Goal: Feedback & Contribution: Contribute content

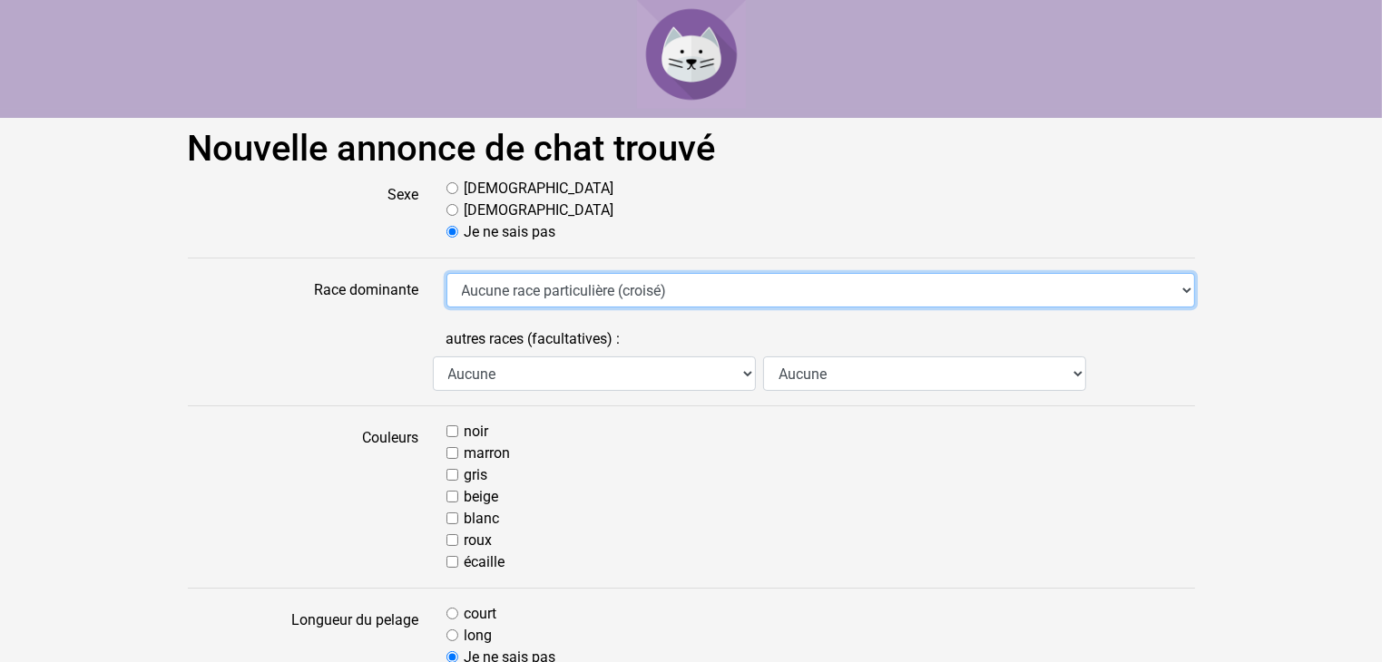
click at [1188, 288] on select "Aucune race particulière (croisé) Abyssin Américain à poil dur American Bobtail…" at bounding box center [820, 290] width 748 height 34
select select "31"
click at [446, 273] on select "Aucune race particulière (croisé) Abyssin Américain à poil dur American Bobtail…" at bounding box center [820, 290] width 748 height 34
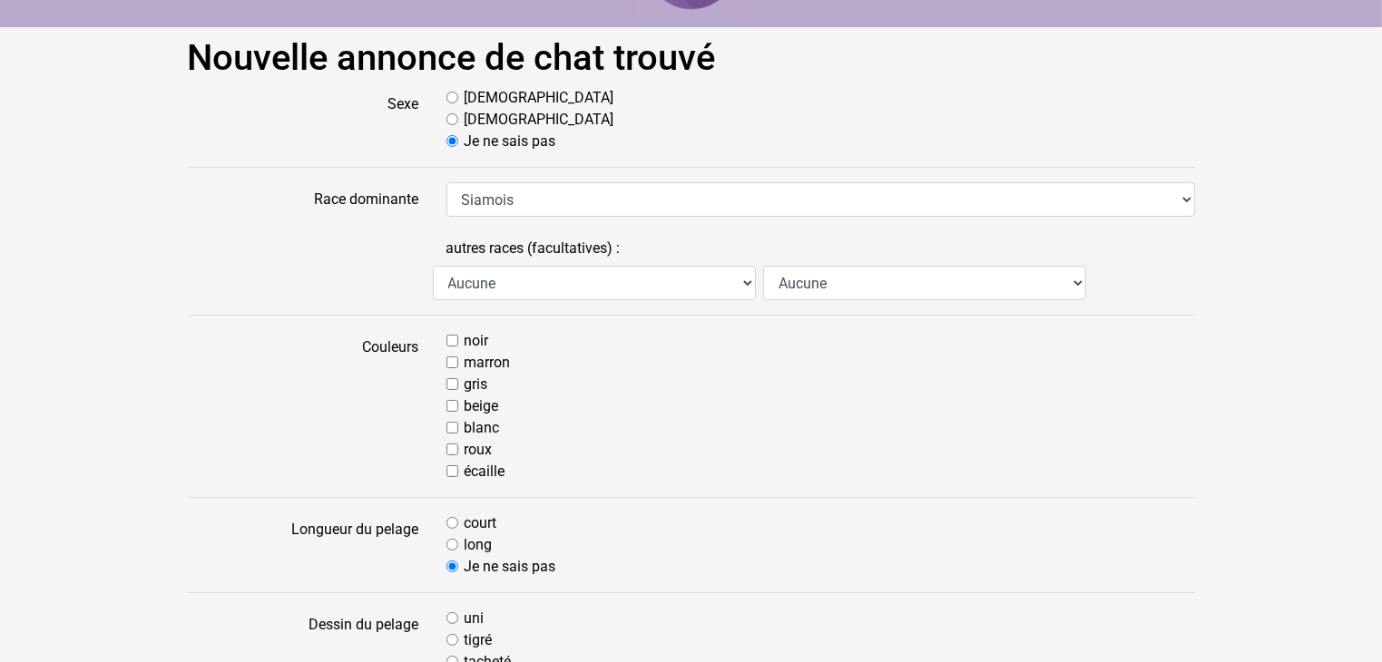
click at [453, 359] on input "marron" at bounding box center [452, 363] width 12 height 12
checkbox input "true"
click at [450, 404] on input "beige" at bounding box center [452, 406] width 12 height 12
checkbox input "true"
click at [451, 336] on input "noir" at bounding box center [452, 341] width 12 height 12
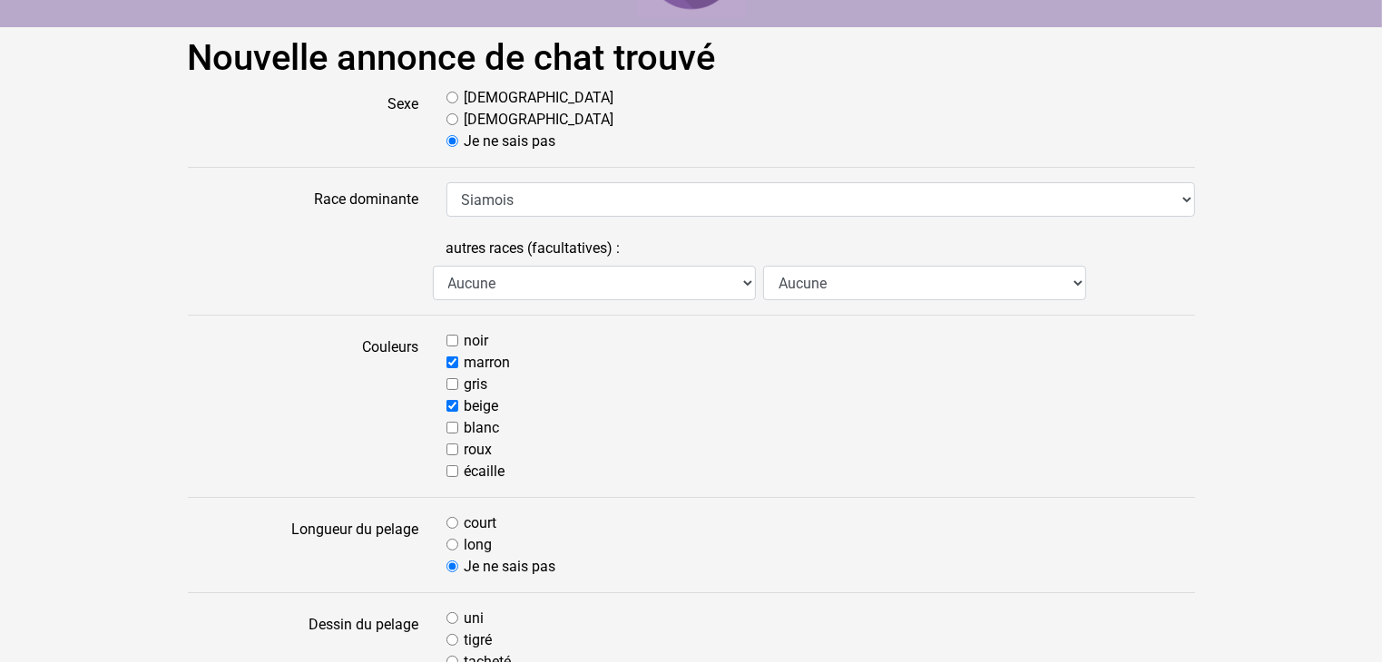
checkbox input "true"
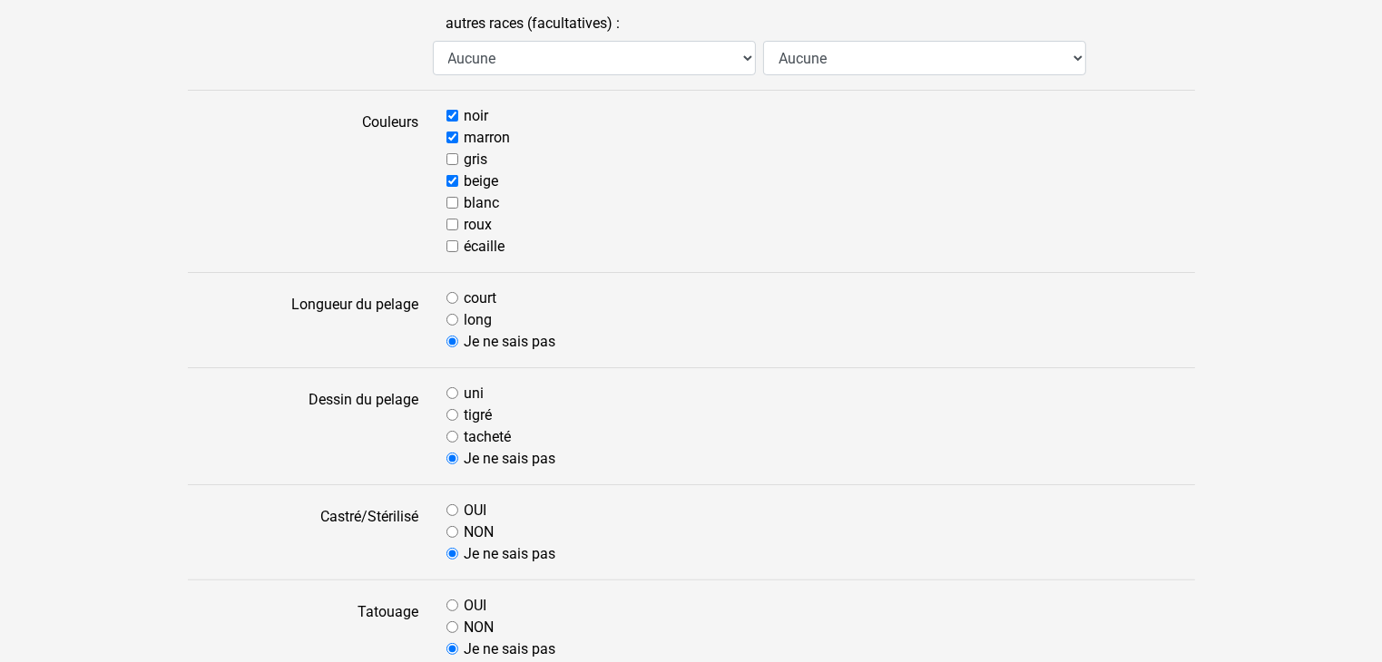
scroll to position [363, 0]
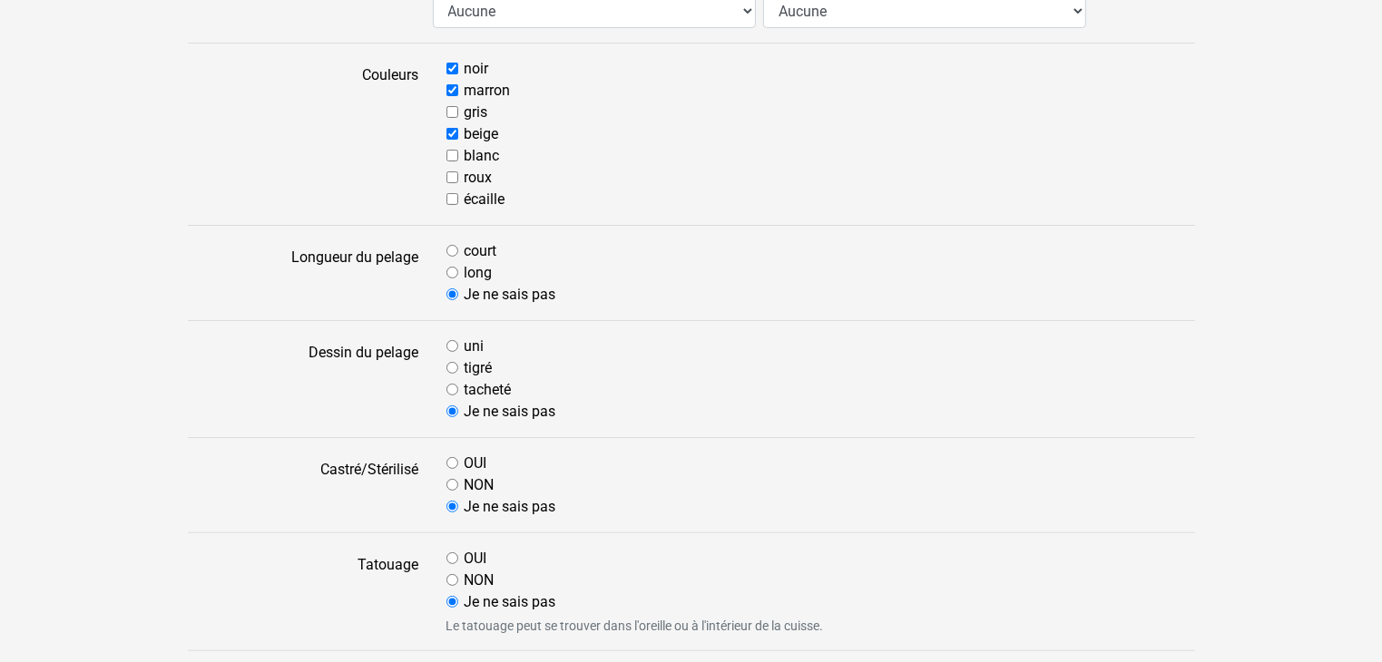
click at [452, 247] on input "court" at bounding box center [452, 251] width 12 height 12
radio input "true"
click at [454, 364] on input "tigré" at bounding box center [452, 368] width 12 height 12
radio input "true"
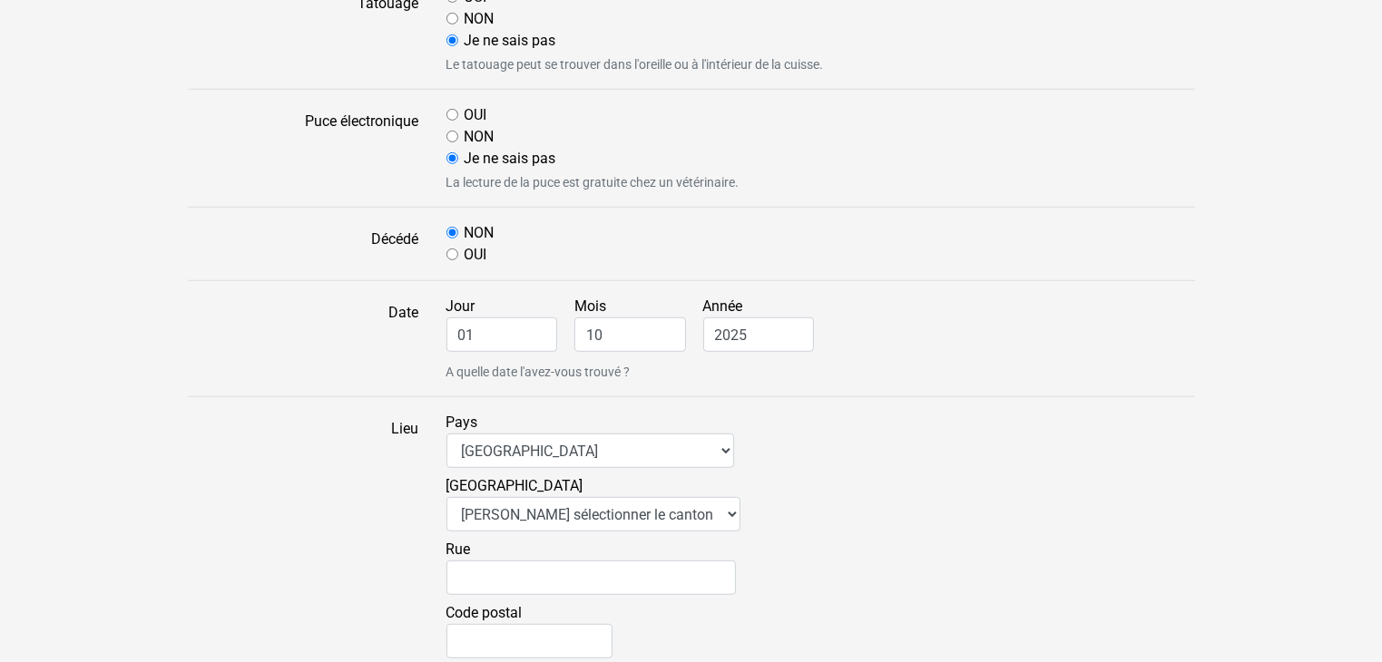
scroll to position [998, 0]
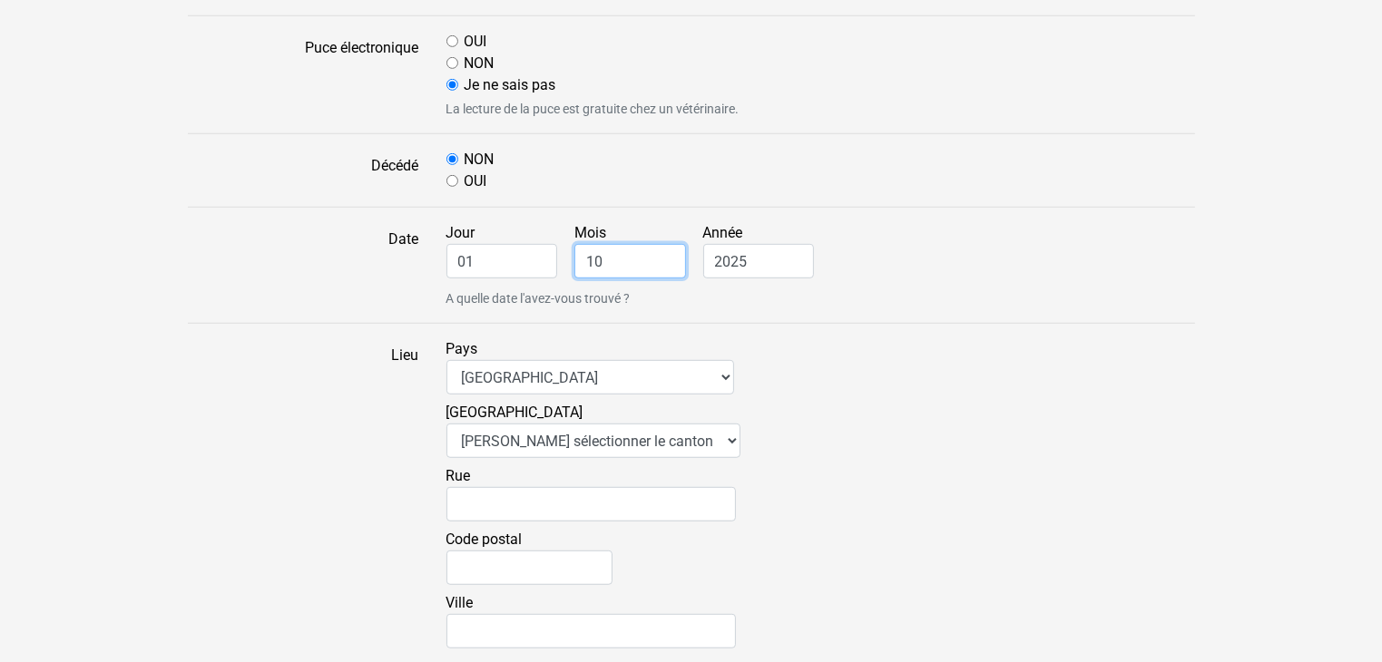
click at [599, 258] on input "10" at bounding box center [630, 261] width 112 height 34
type input "1"
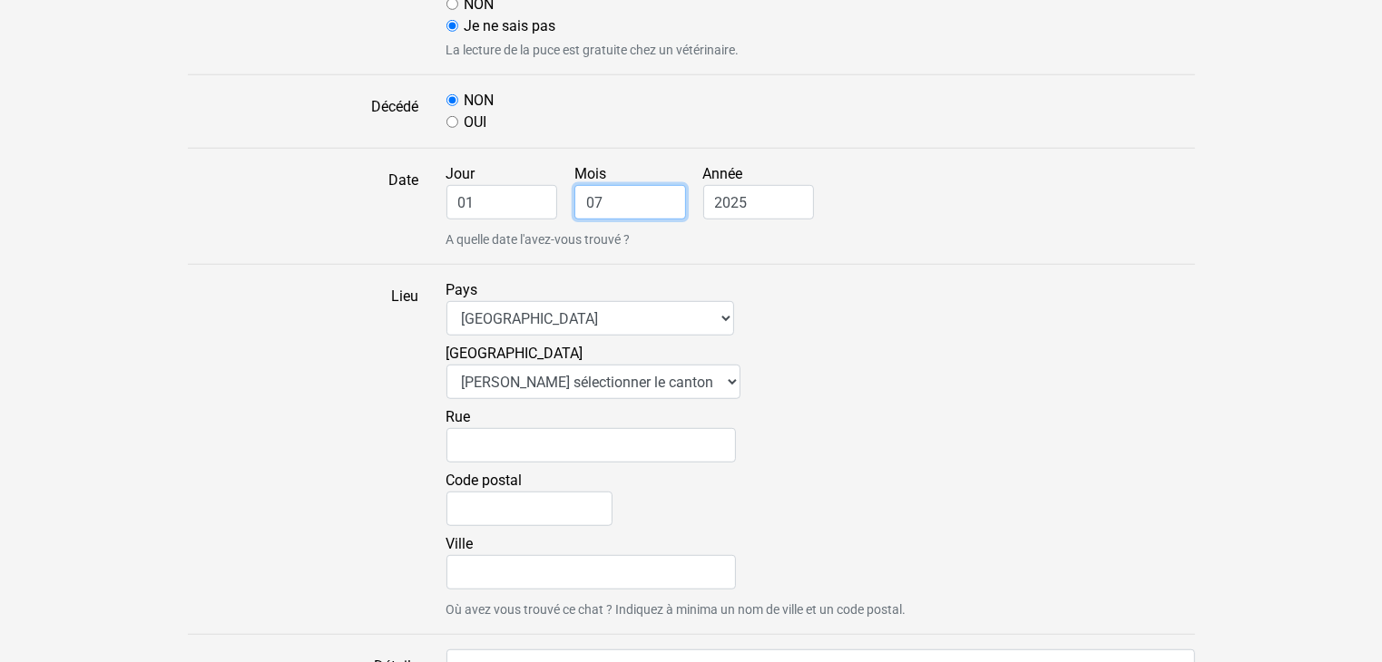
scroll to position [1089, 0]
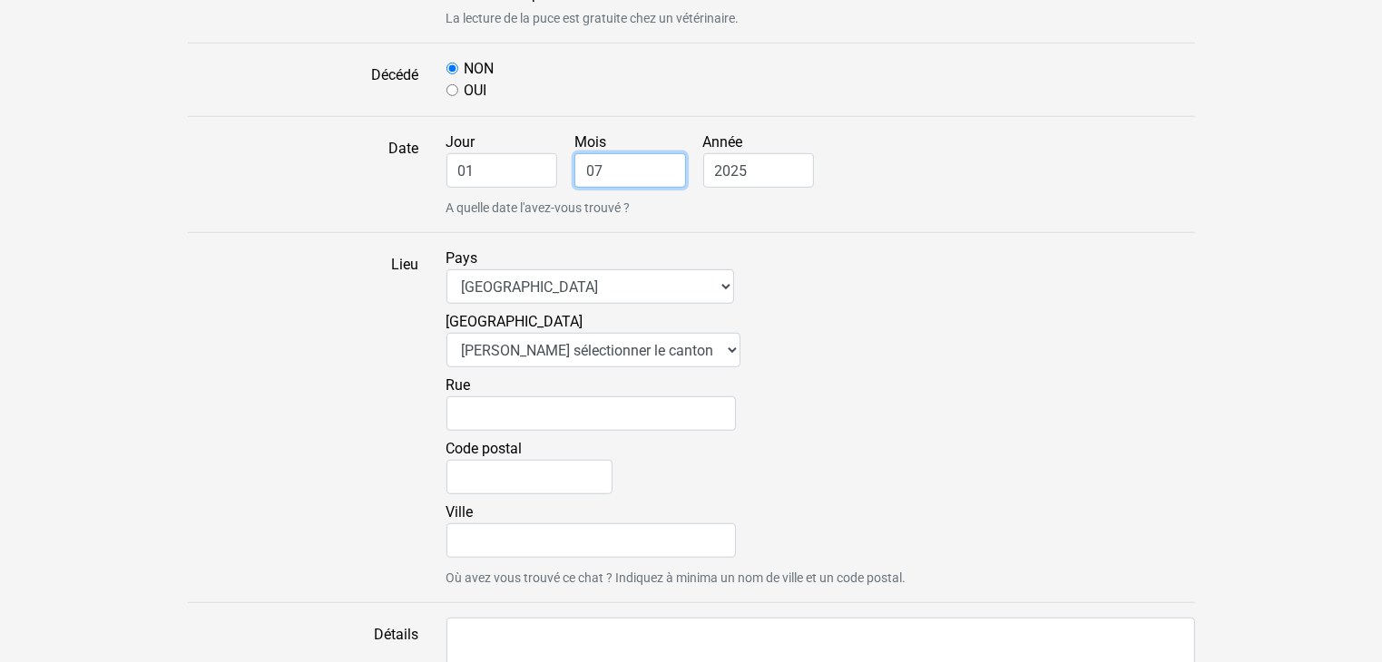
type input "07"
click at [696, 352] on select "Veuillez sélectionner le canton AG - Argovie AI - Appenzell Rhodes-Intérieures …" at bounding box center [593, 350] width 294 height 34
select select "ne"
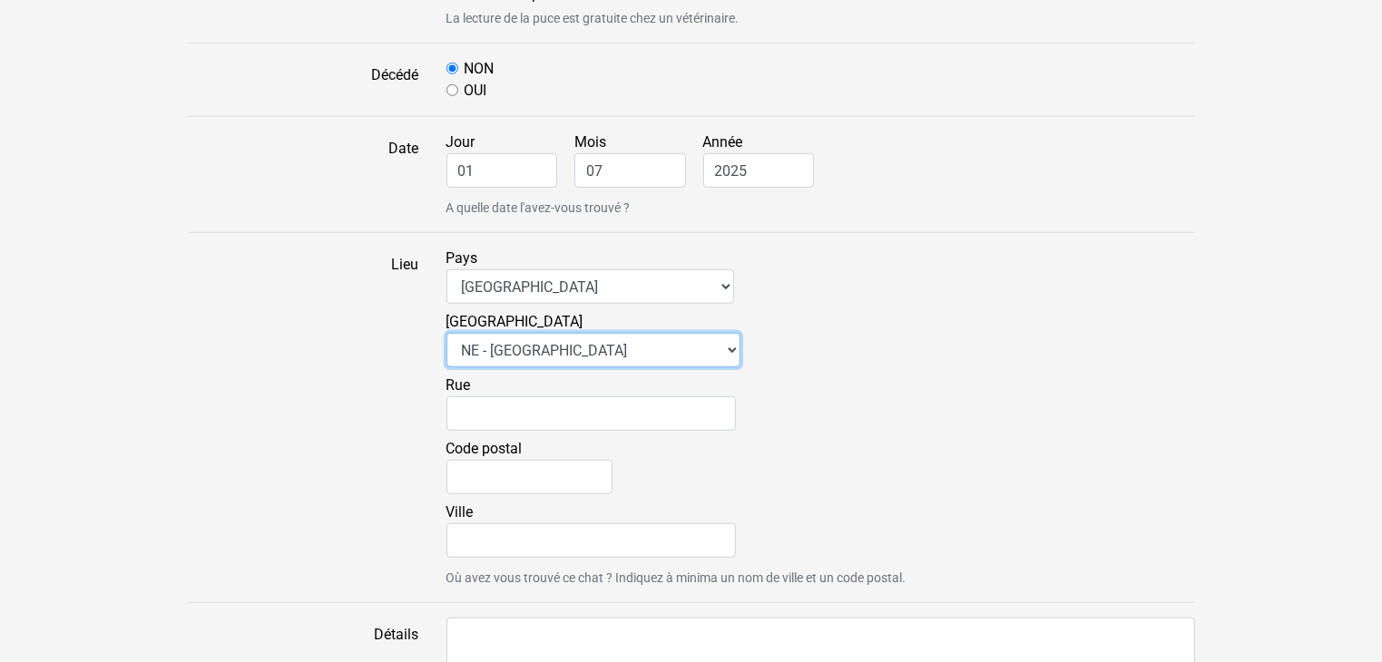
click at [446, 333] on select "Veuillez sélectionner le canton AG - Argovie AI - Appenzell Rhodes-Intérieures …" at bounding box center [593, 350] width 294 height 34
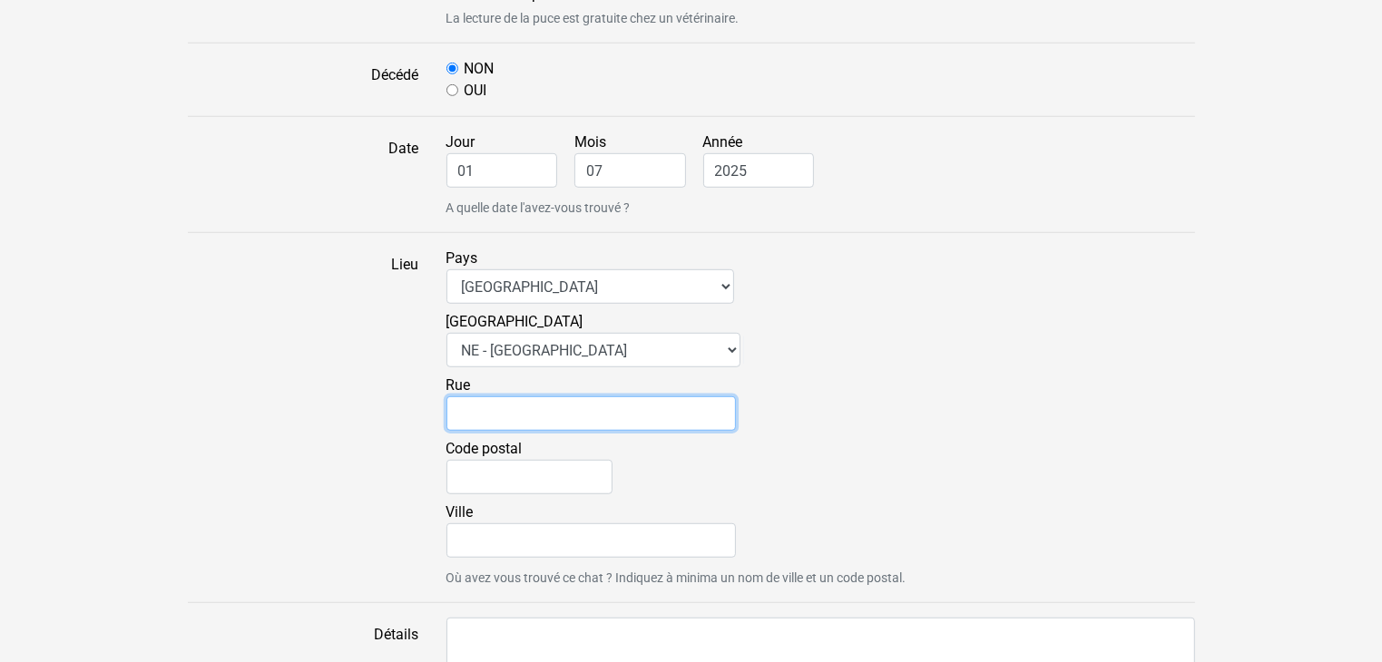
click at [476, 415] on input "Rue" at bounding box center [590, 413] width 289 height 34
type input "Rte de Landeyeux 9a"
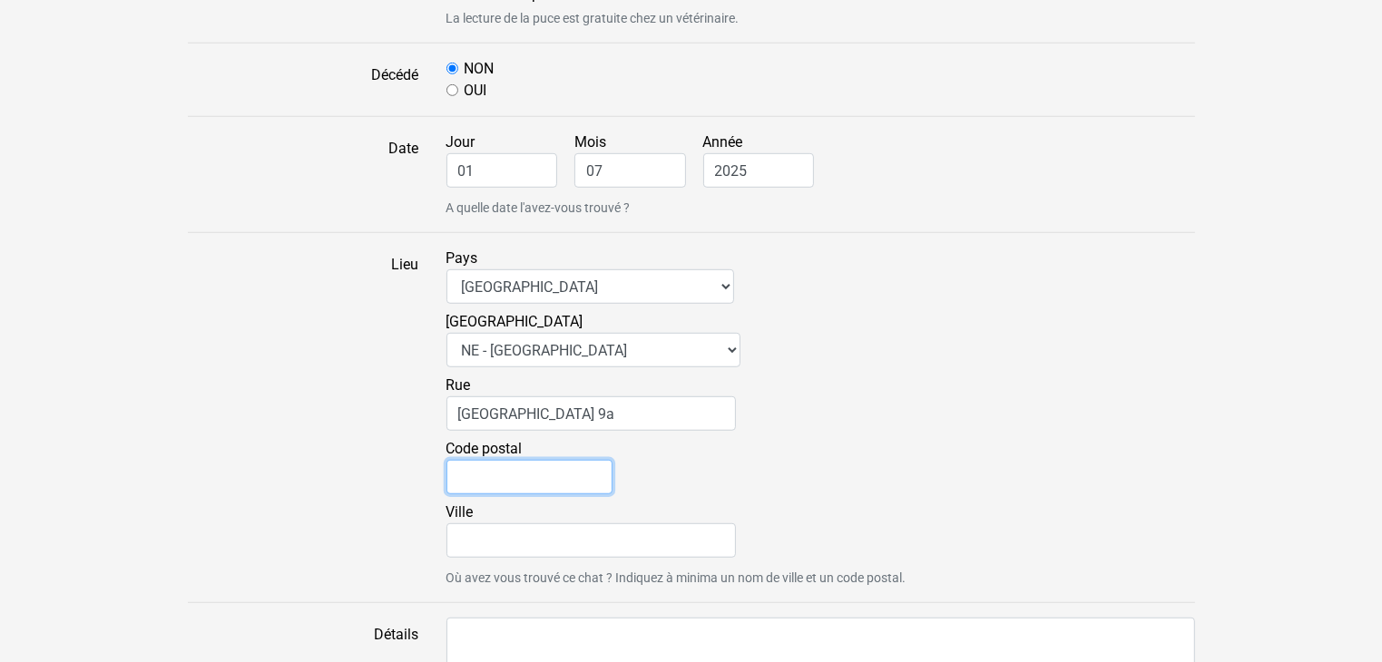
type input "2046"
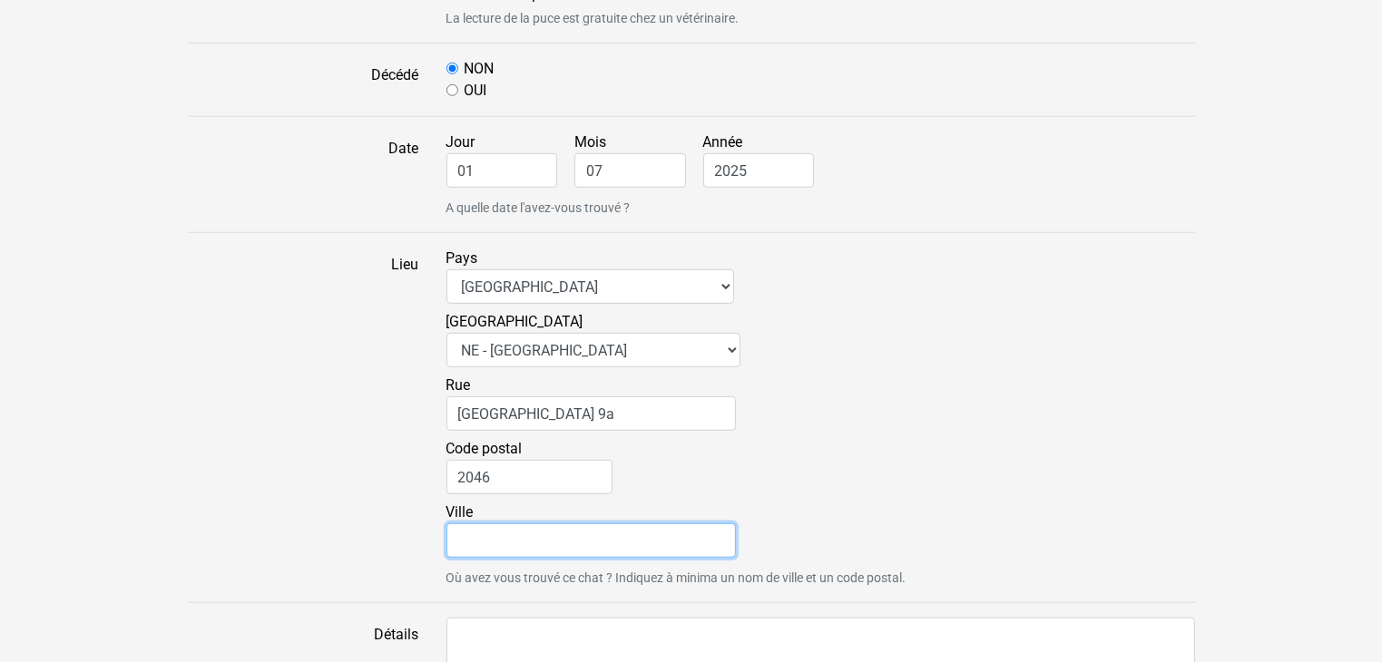
type input "Fontaines"
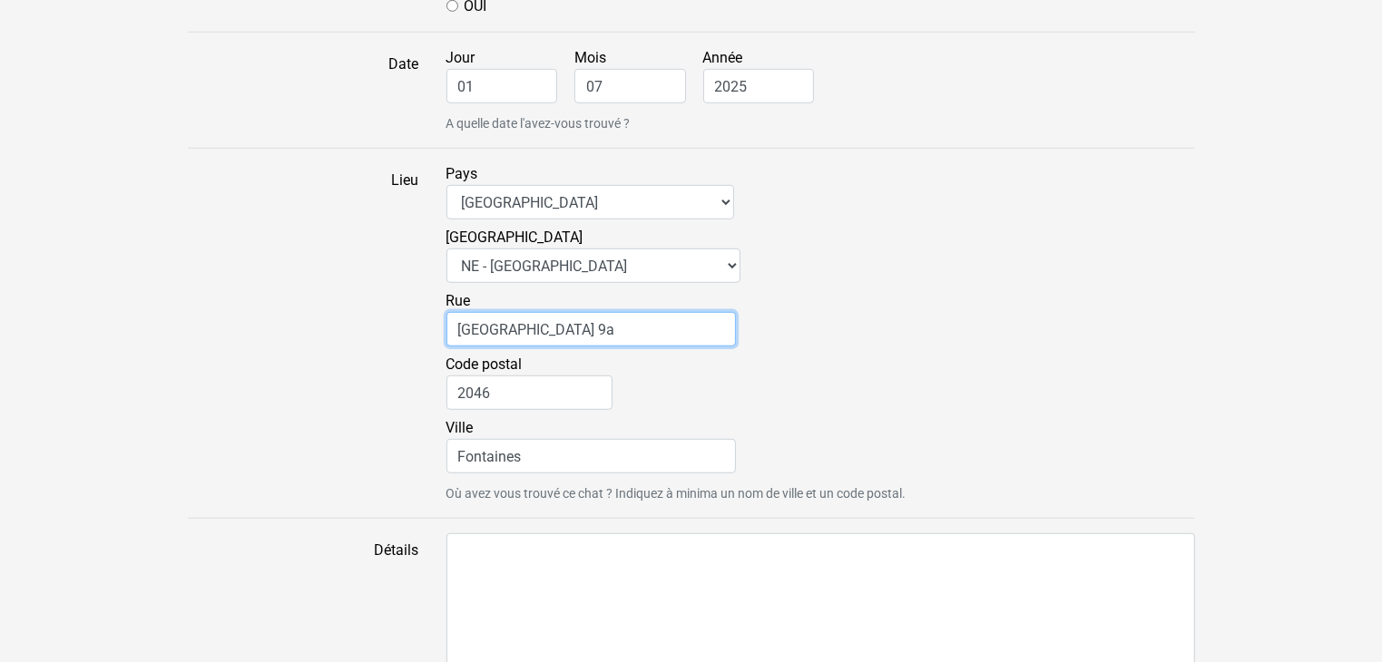
scroll to position [1333, 0]
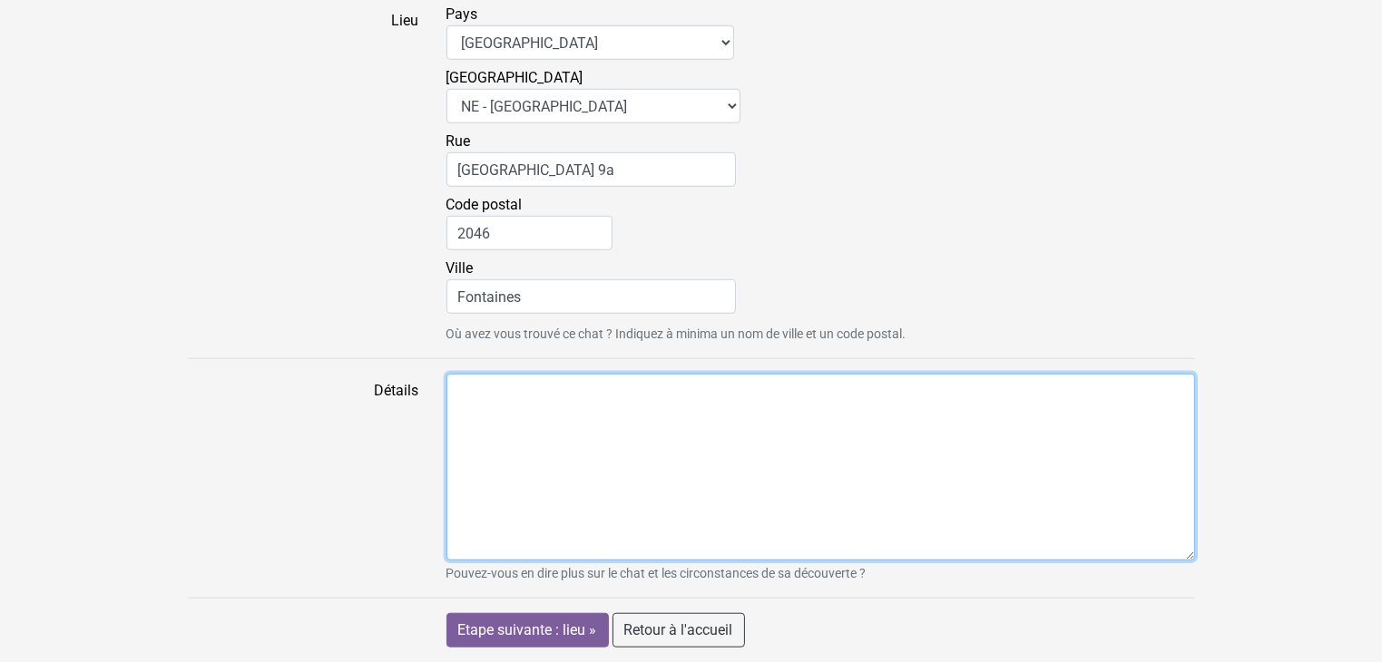
click at [465, 392] on textarea "Détails" at bounding box center [820, 467] width 748 height 187
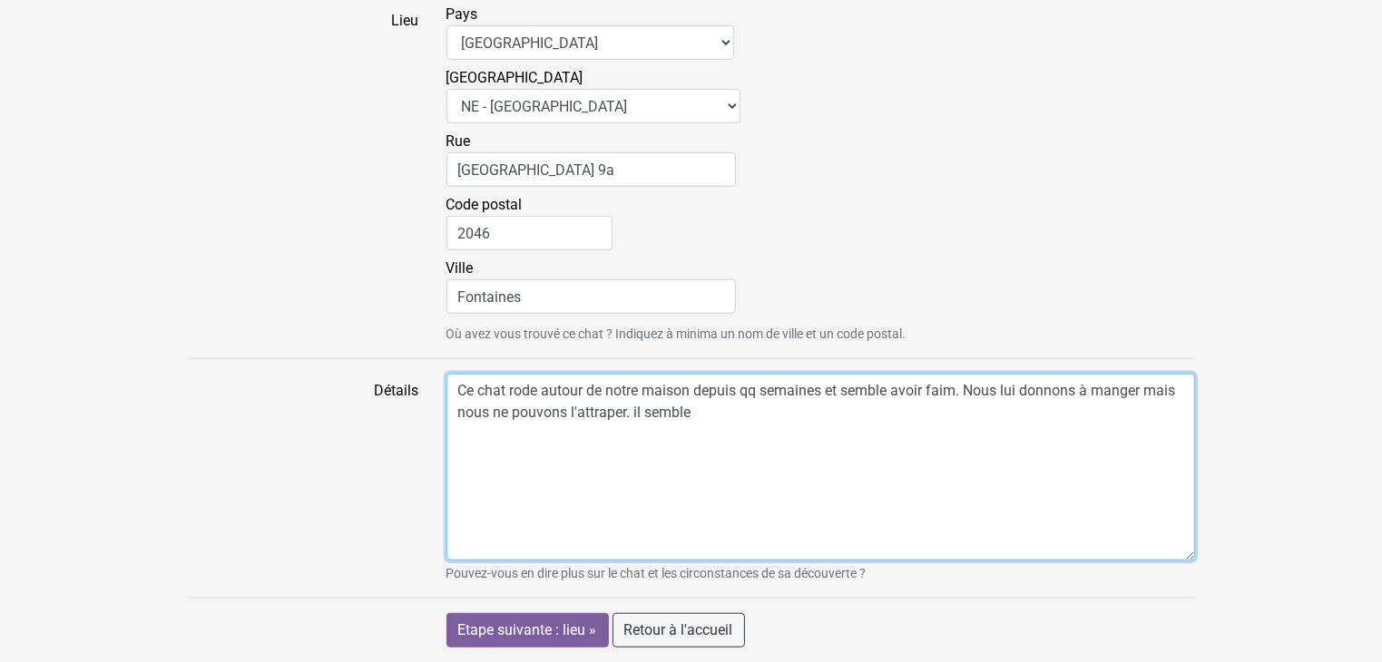
click at [795, 415] on textarea "Ce chat rode autour de notre maison depuis qq semaines et semble avoir faim. No…" at bounding box center [820, 467] width 748 height 187
click at [1138, 532] on textarea "Ce chat rode autour de notre maison depuis qq semaines et semble avoir faim. No…" at bounding box center [820, 467] width 748 height 187
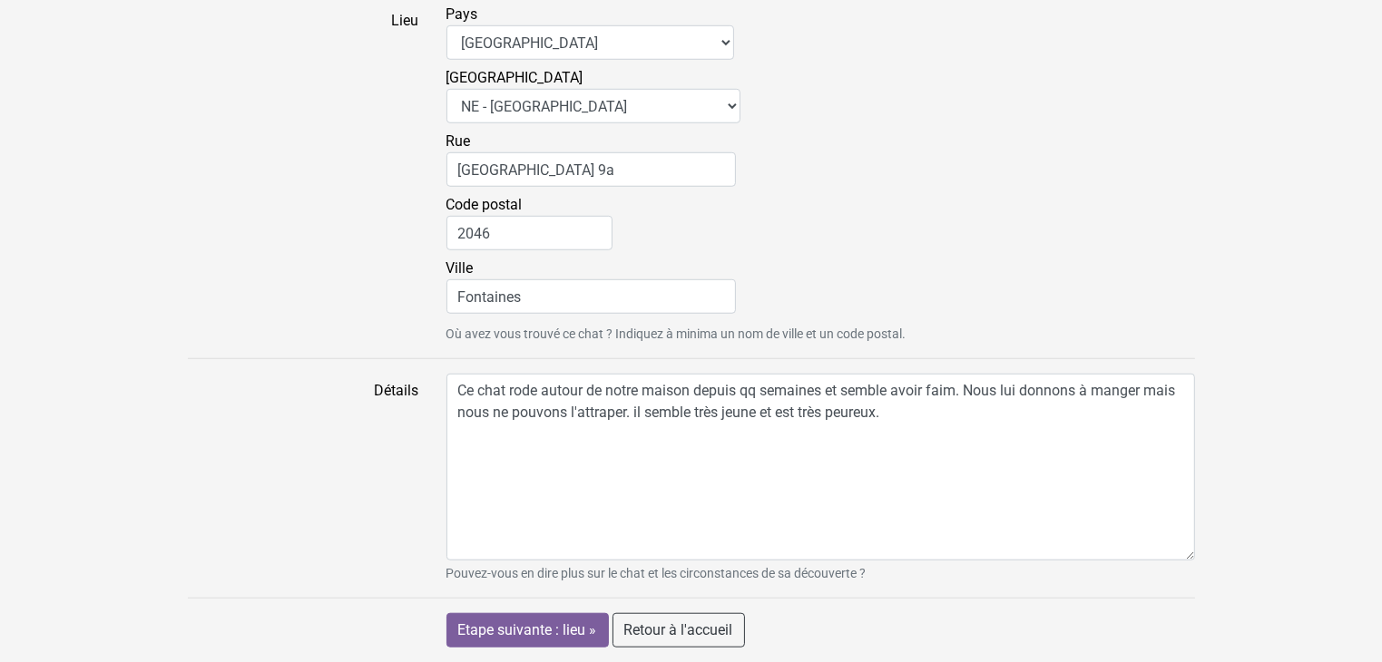
click at [348, 450] on label "Détails" at bounding box center [303, 479] width 259 height 210
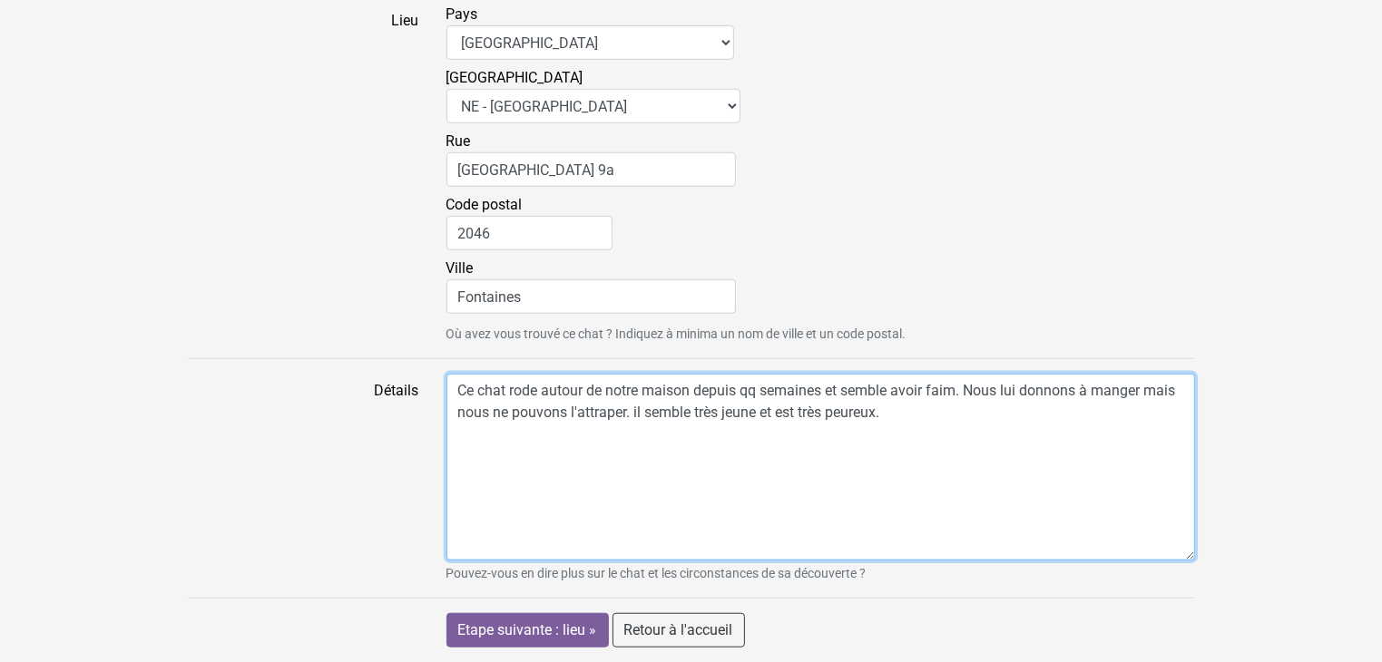
click at [446, 450] on textarea "Ce chat rode autour de notre maison depuis qq semaines et semble avoir faim. No…" at bounding box center [820, 467] width 748 height 187
type textarea "Ce chat rode autour de notre maison depuis qq semaines et semble avoir faim. No…"
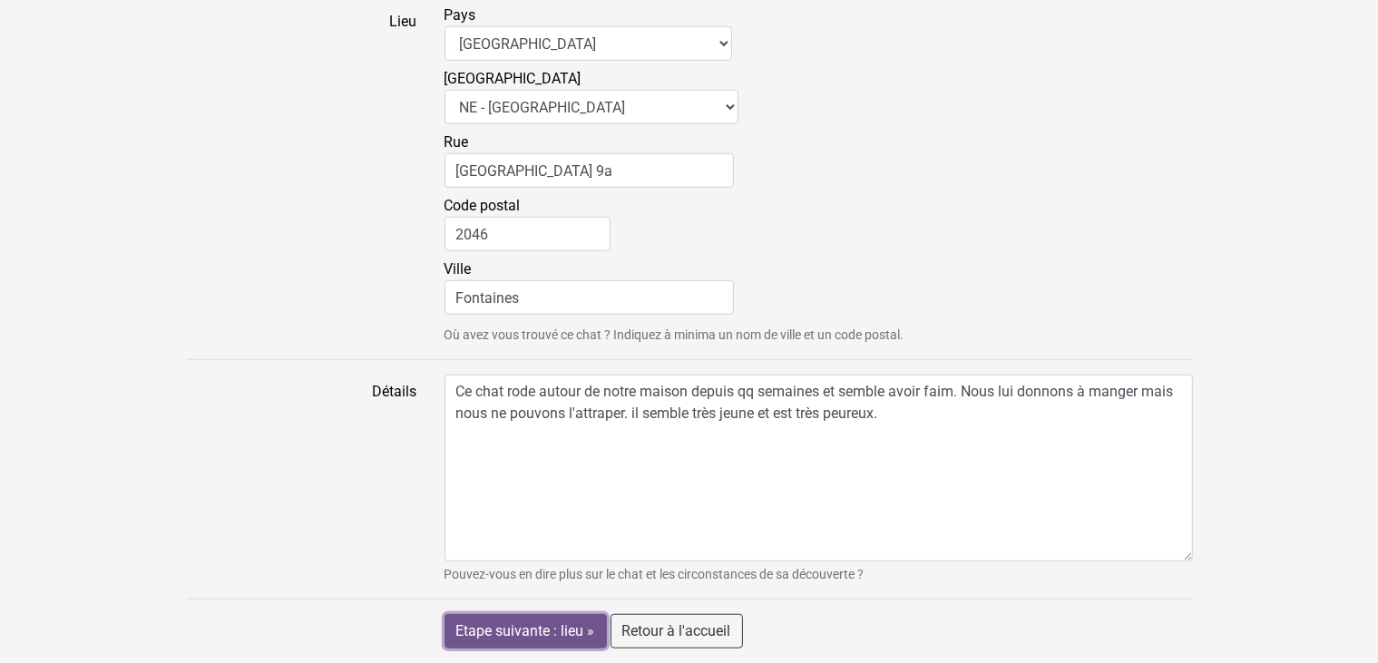
click at [496, 626] on input "Etape suivante : lieu »" at bounding box center [525, 631] width 162 height 34
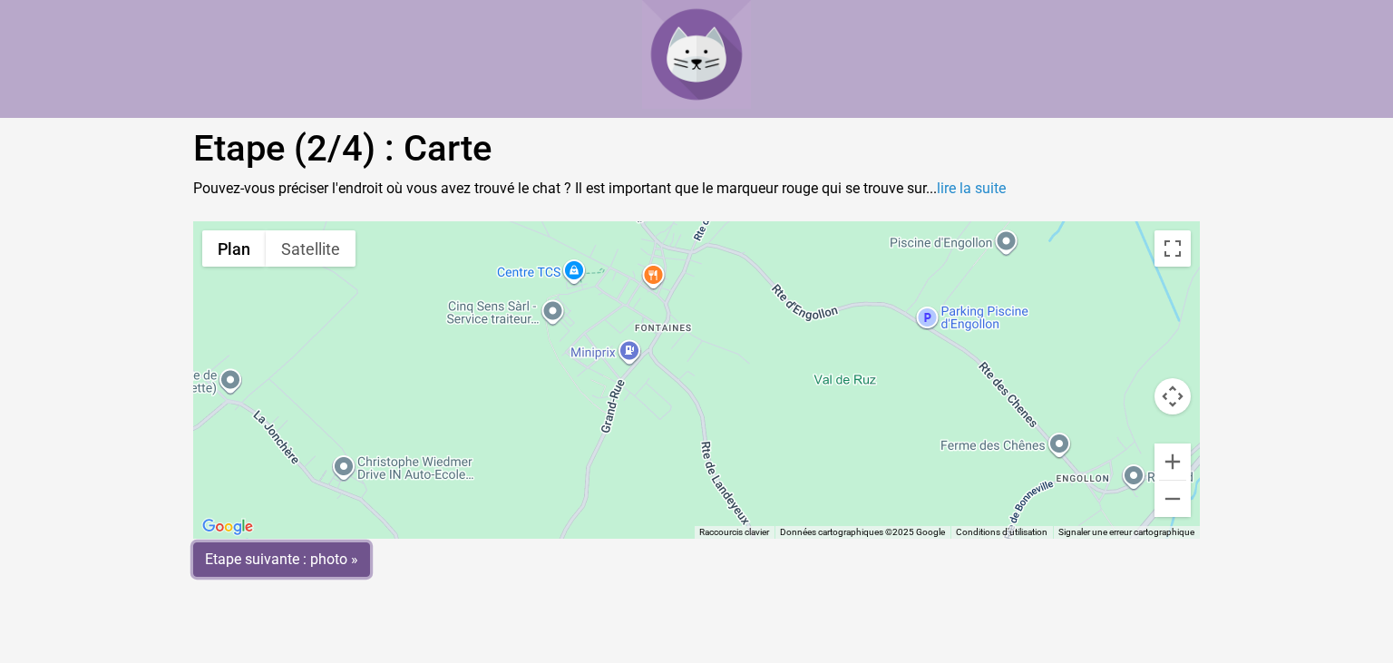
click at [304, 562] on input "Etape suivante : photo »" at bounding box center [281, 559] width 177 height 34
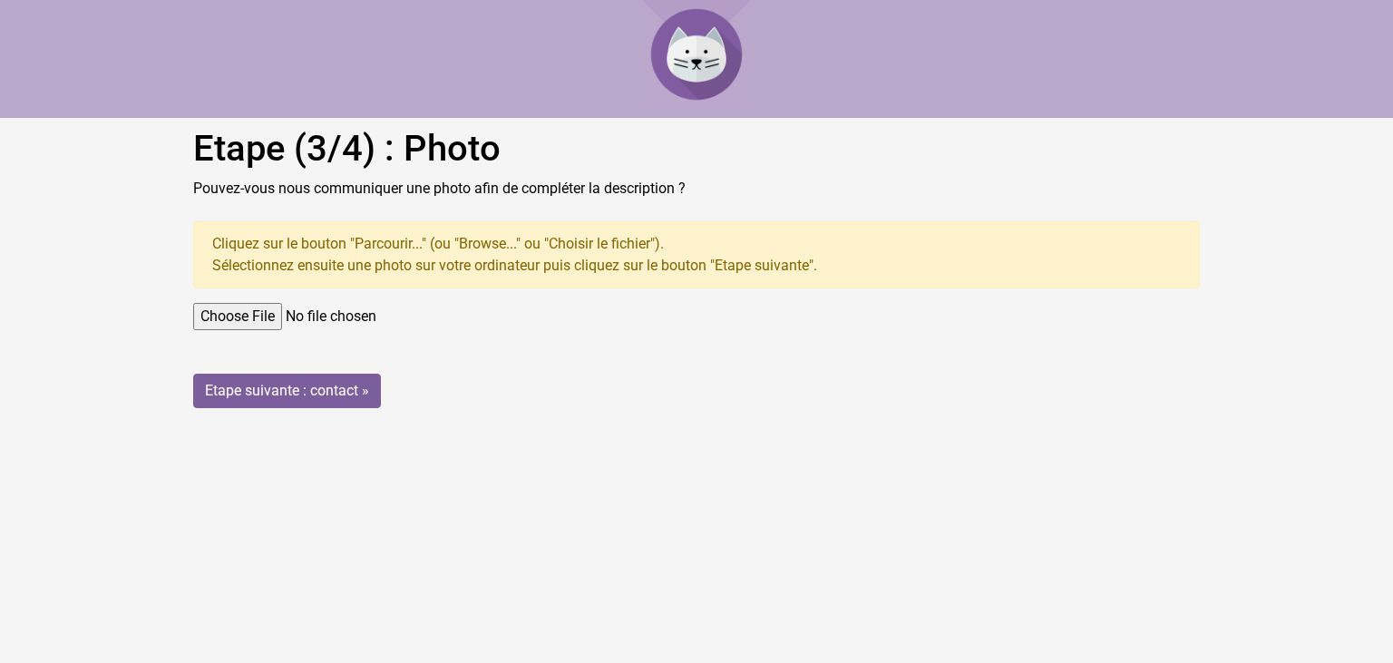
click at [274, 318] on input "file" at bounding box center [696, 316] width 1007 height 27
type input "C:\fakepath\20250730_084634.heic"
click at [250, 385] on input "Etape suivante : contact »" at bounding box center [287, 391] width 188 height 34
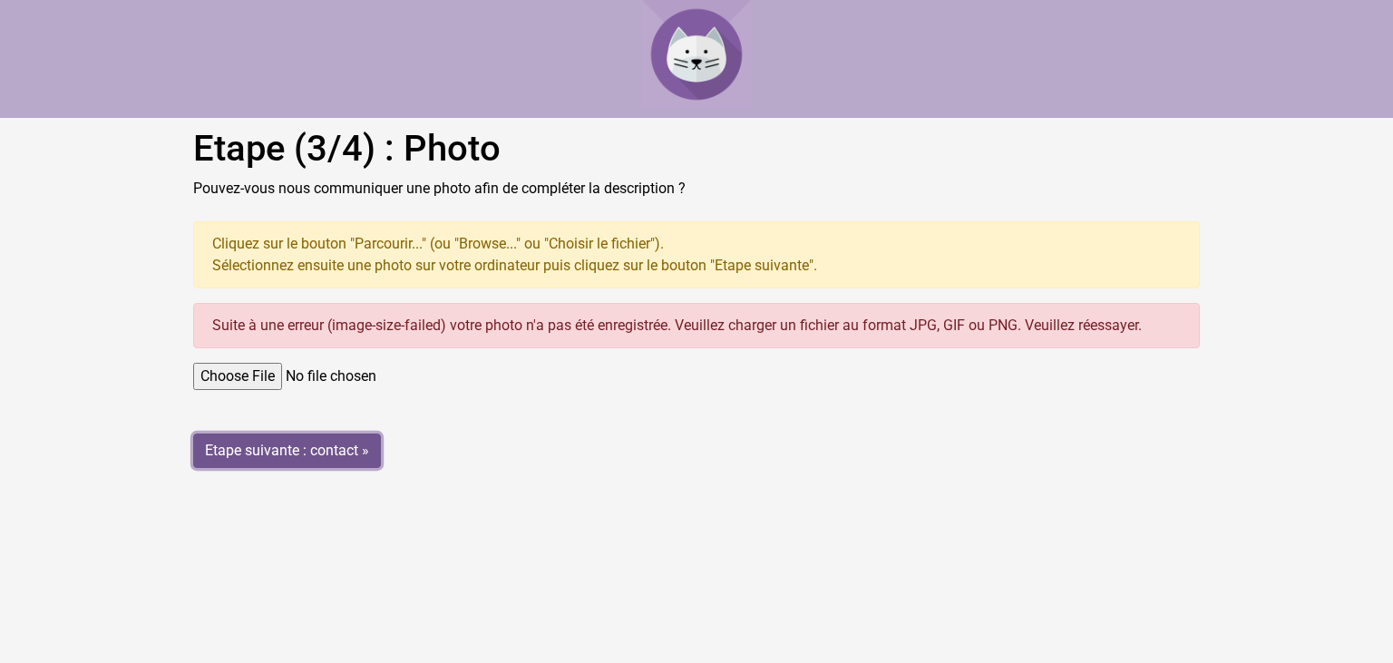
click at [224, 444] on input "Etape suivante : contact »" at bounding box center [287, 451] width 188 height 34
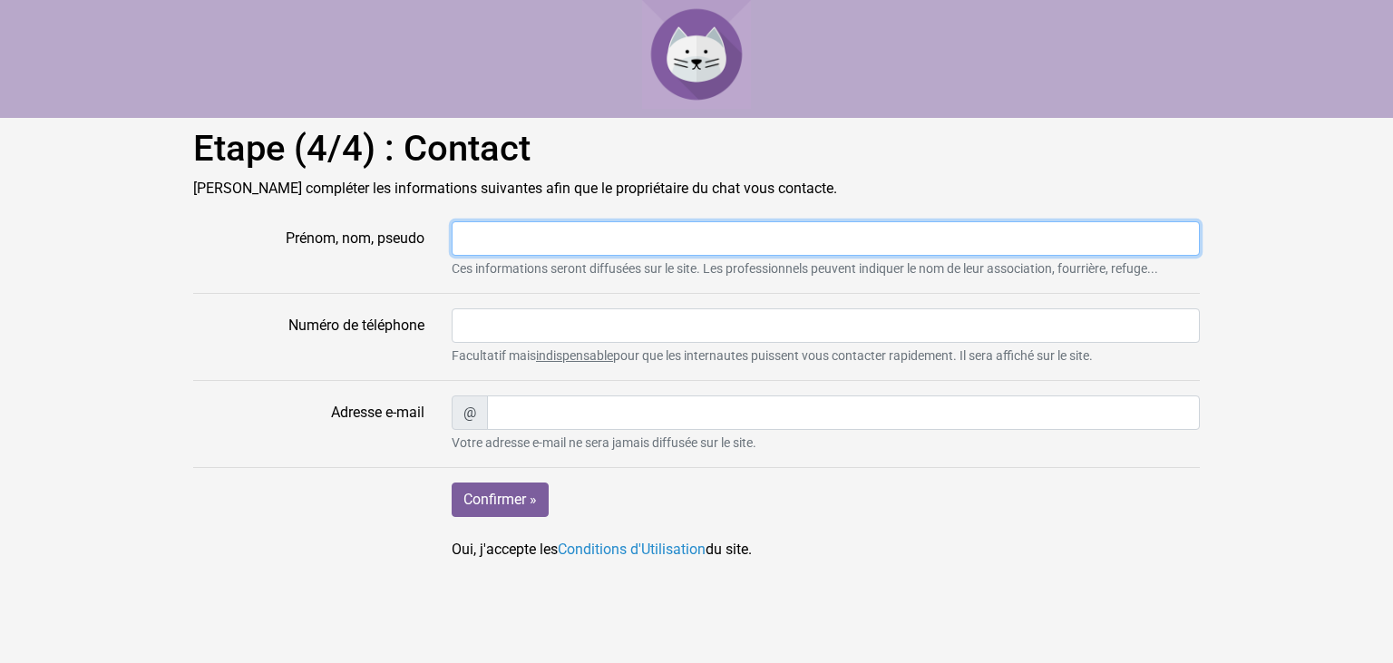
click at [492, 237] on input "Prénom, nom, pseudo" at bounding box center [826, 238] width 748 height 34
drag, startPoint x: 490, startPoint y: 237, endPoint x: 472, endPoint y: 234, distance: 18.3
click at [472, 234] on input "Prénom, nom, pseudo" at bounding box center [826, 238] width 748 height 34
type input "[PERSON_NAME]"
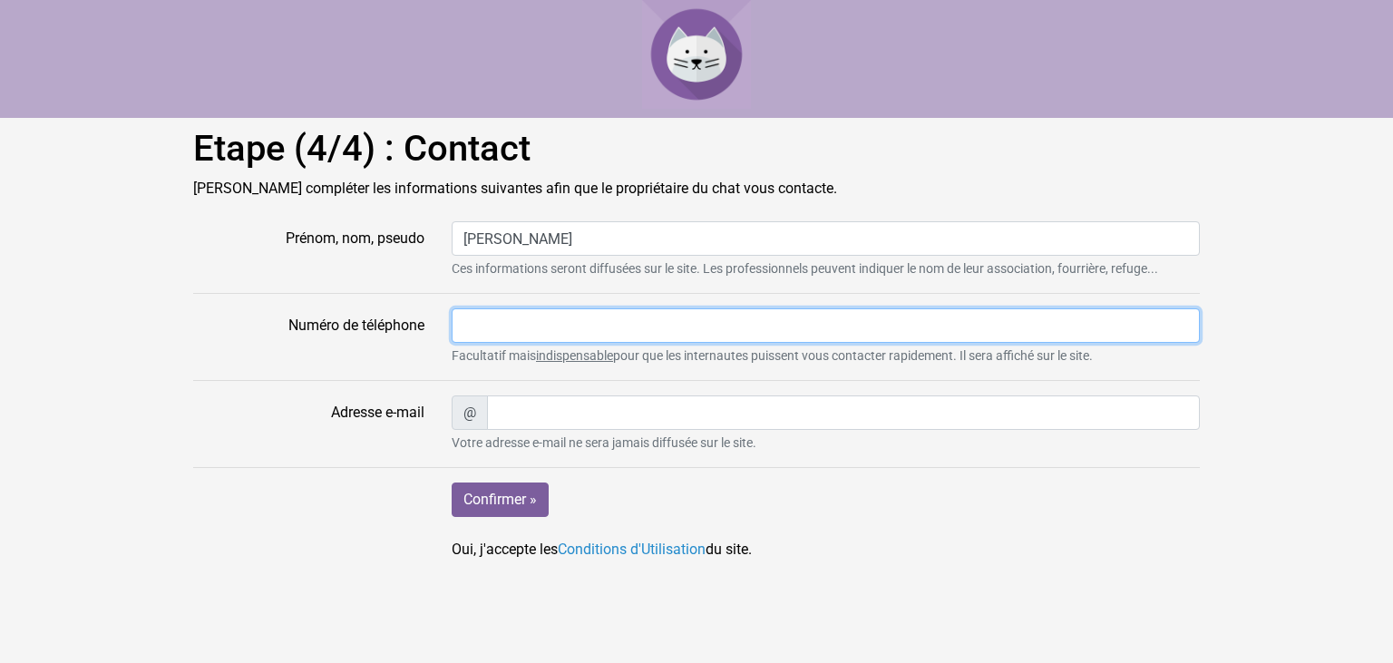
click at [489, 337] on input "Numéro de téléphone" at bounding box center [826, 325] width 748 height 34
type input "0798227977"
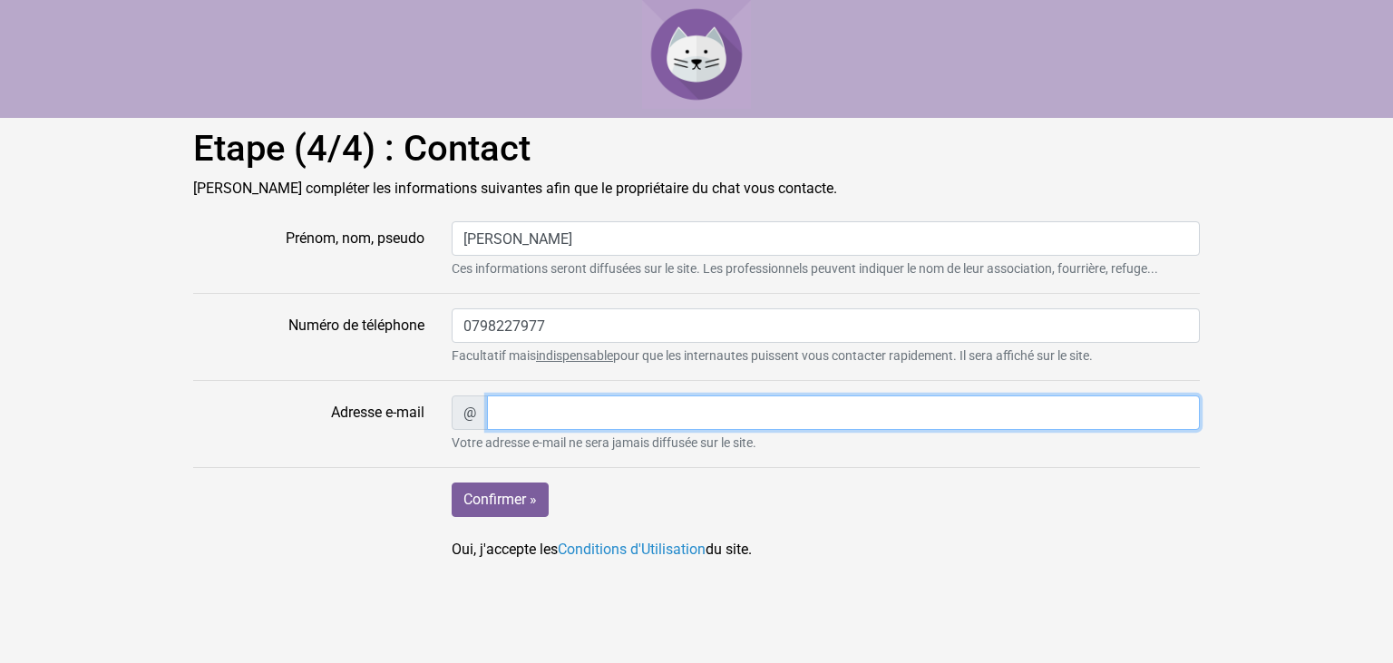
type input "[EMAIL_ADDRESS][DOMAIN_NAME]"
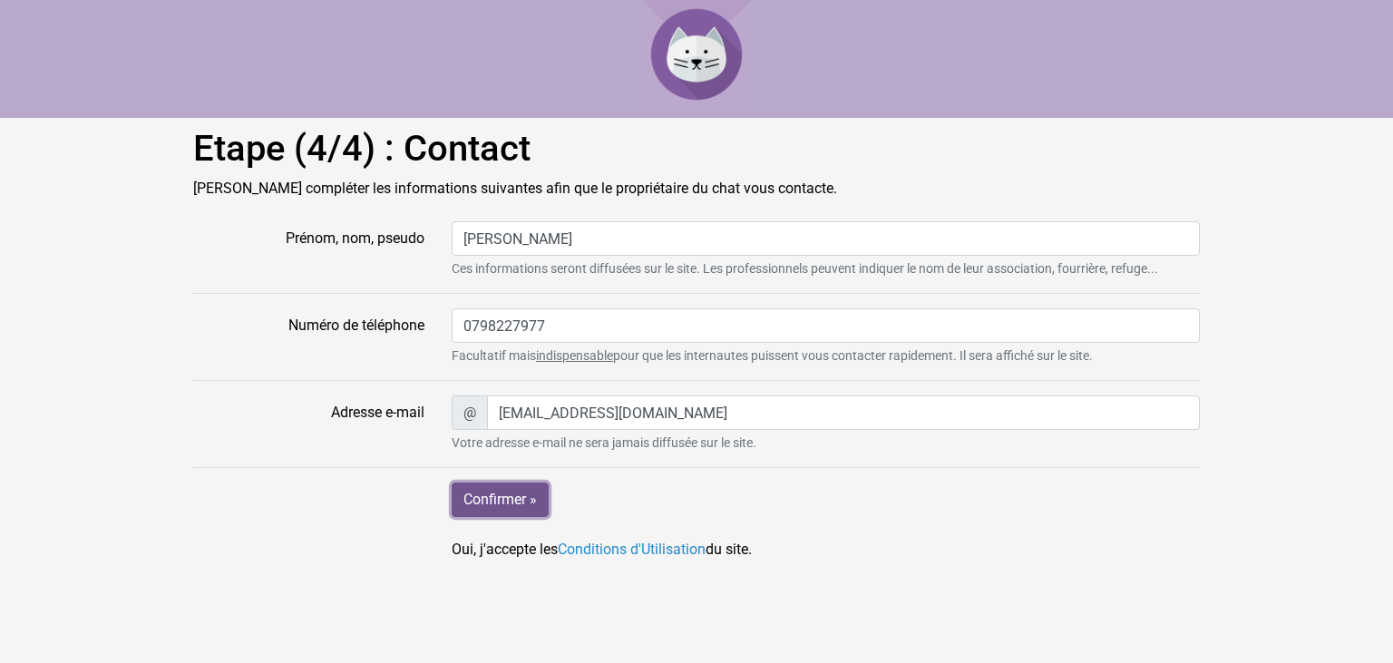
click at [503, 493] on input "Confirmer »" at bounding box center [500, 500] width 97 height 34
